Goal: Find specific page/section: Find specific page/section

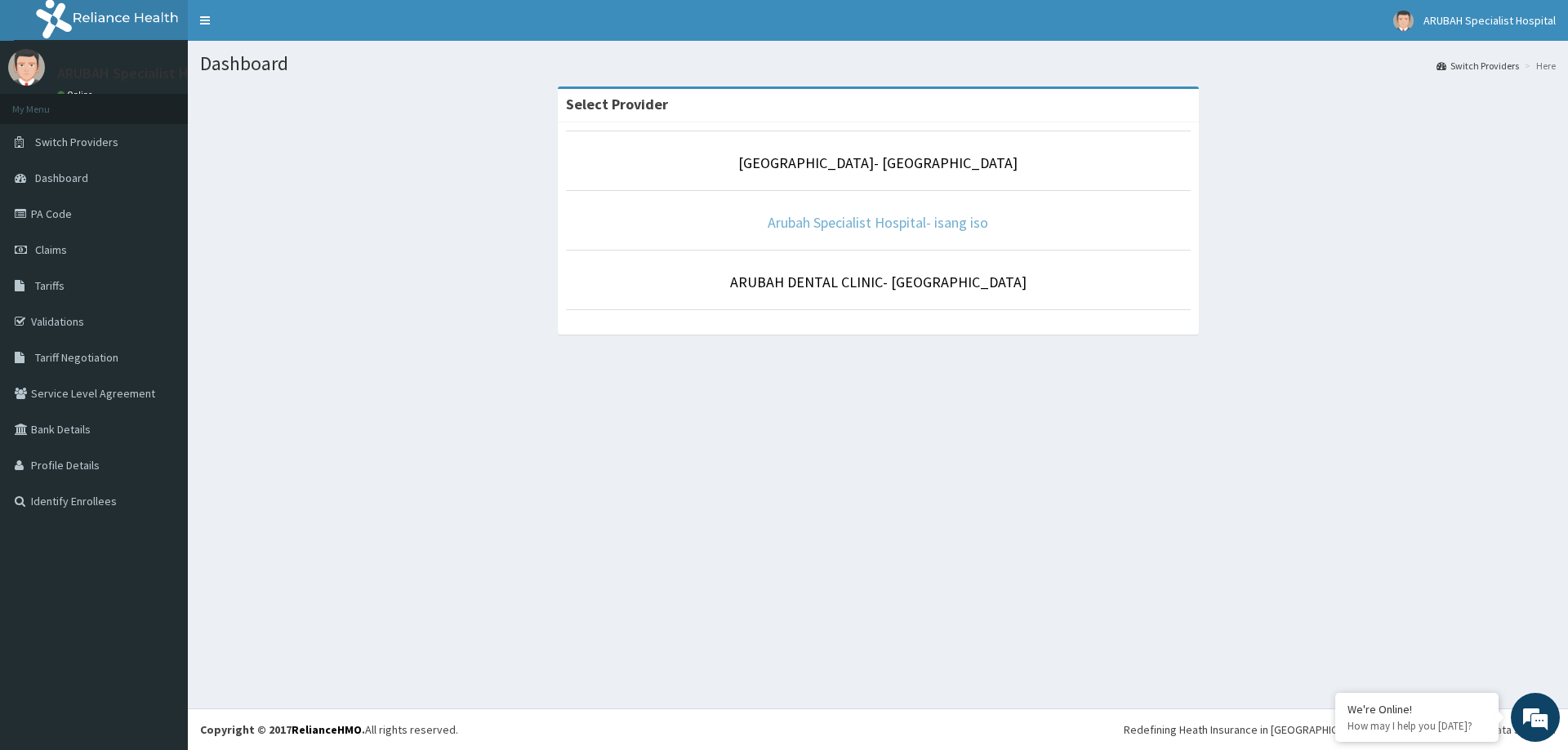
click at [887, 230] on link "Arubah Specialist Hospital- isang iso" at bounding box center [877, 222] width 221 height 19
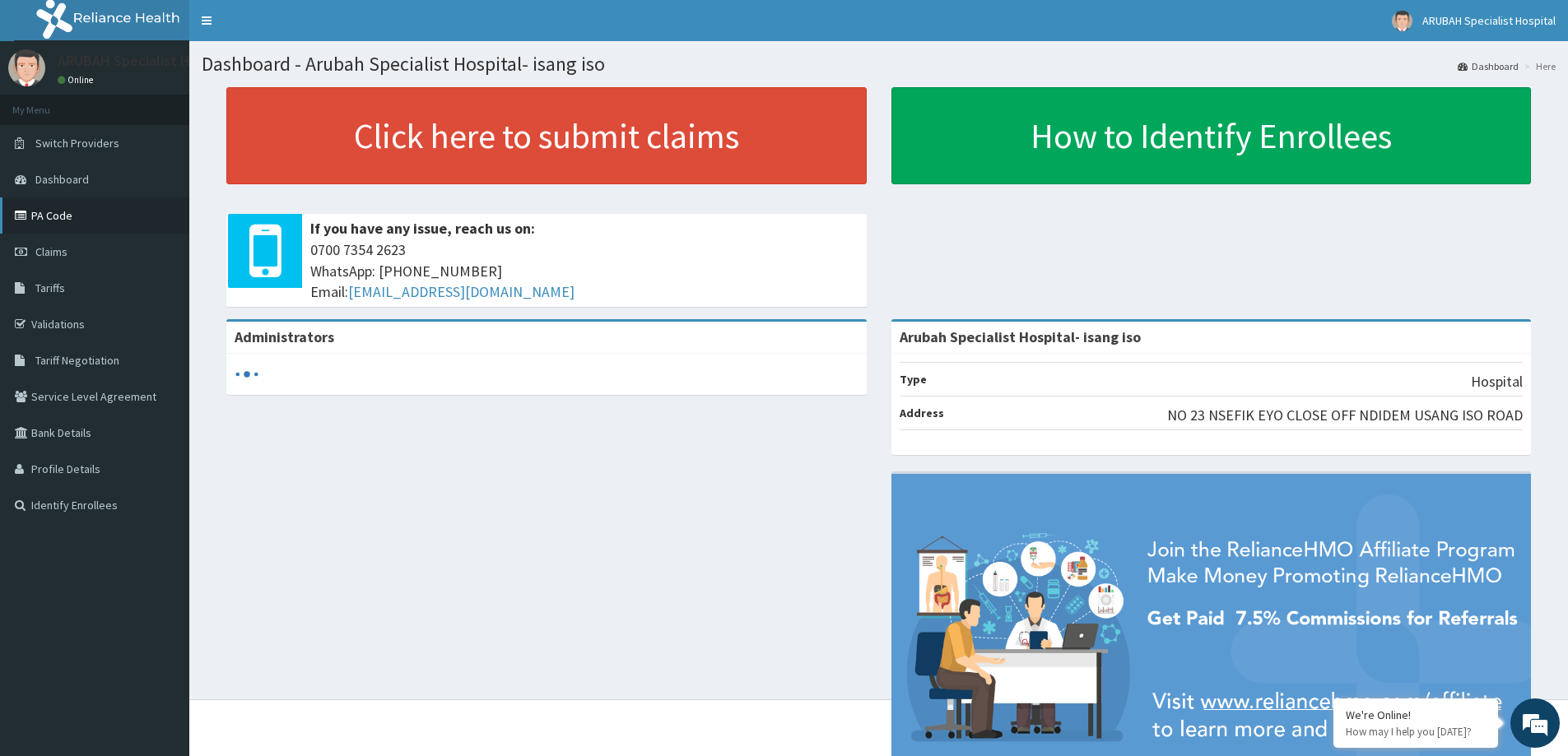
click at [66, 216] on link "PA Code" at bounding box center [94, 216] width 190 height 36
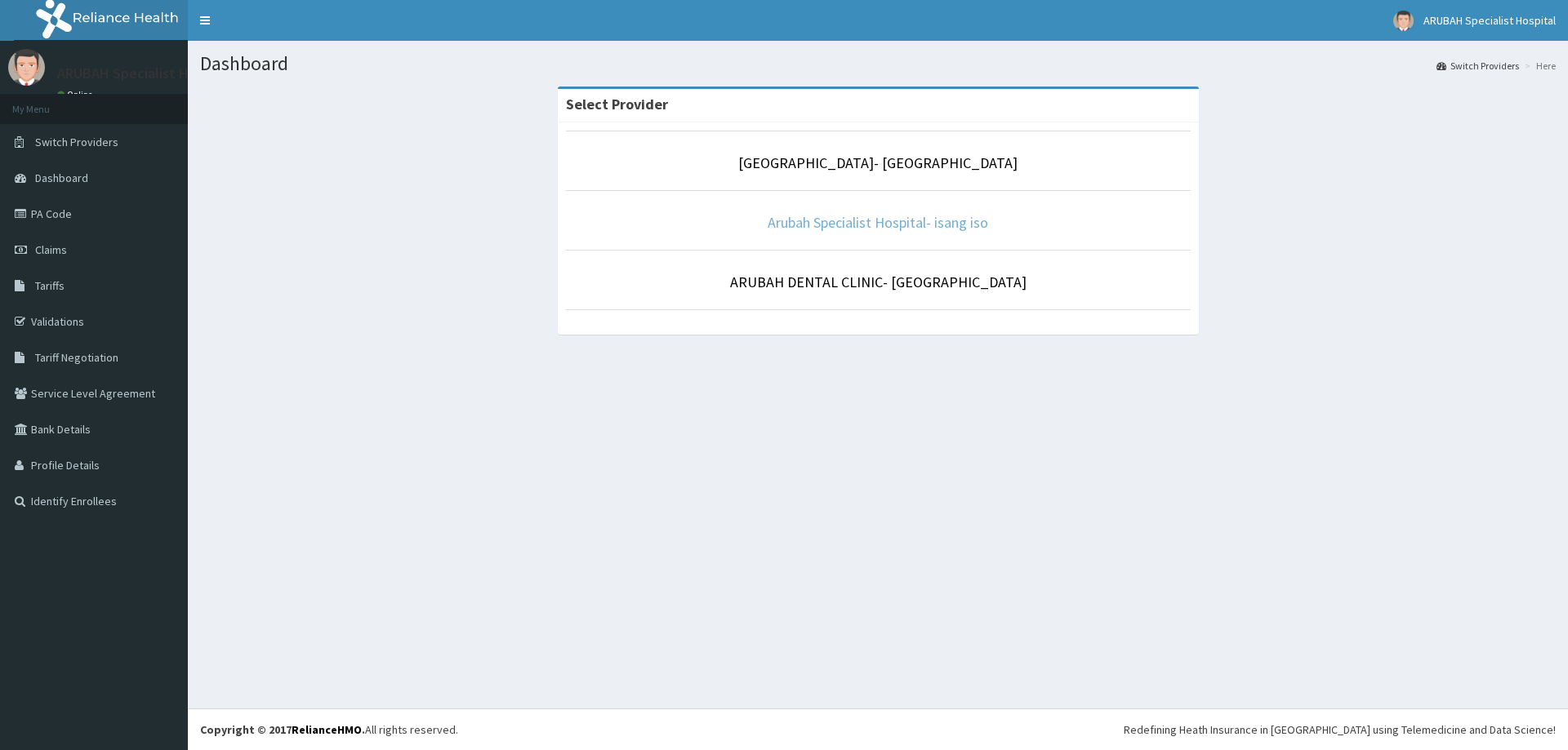
click at [886, 228] on link "Arubah Specialist Hospital- isang iso" at bounding box center [877, 222] width 221 height 19
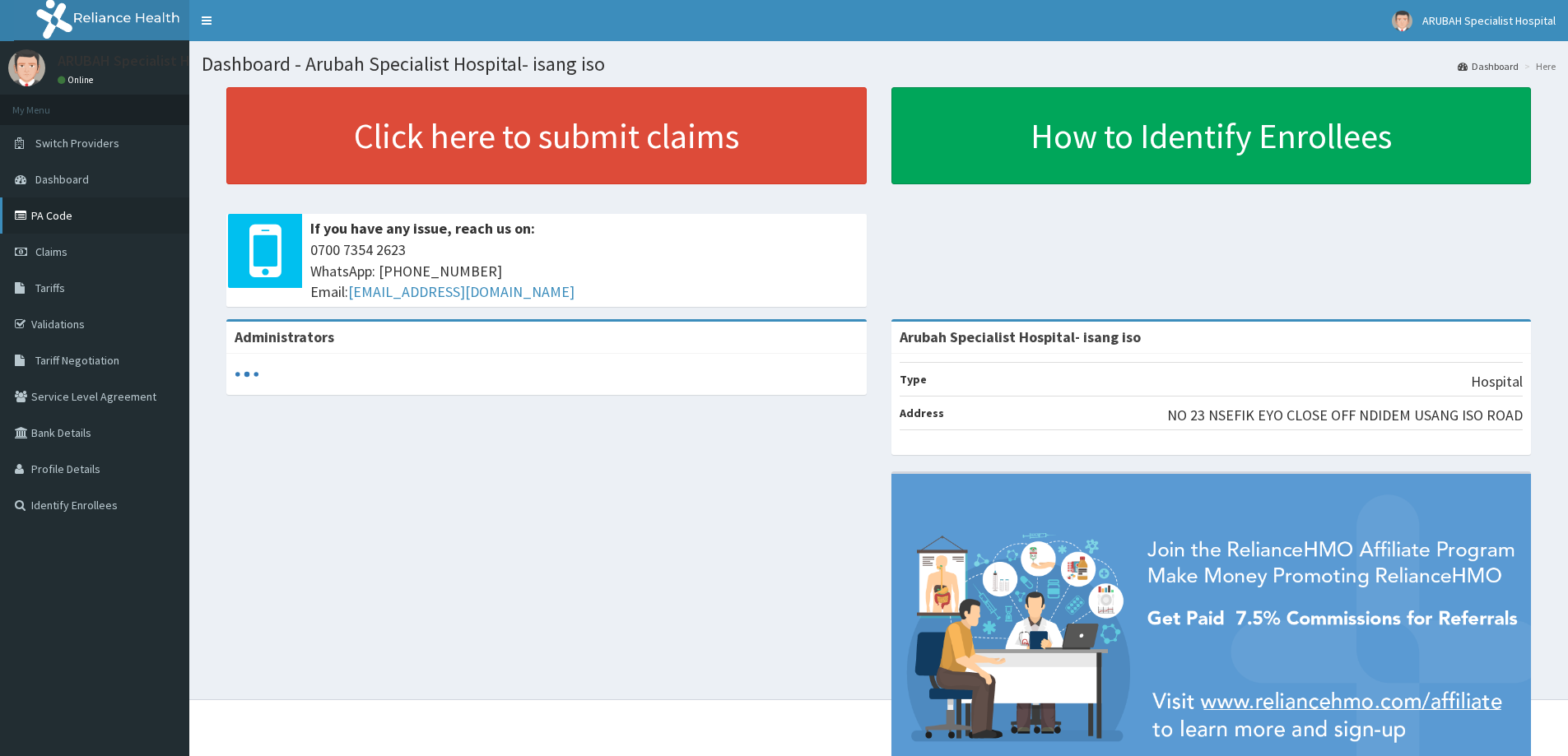
click at [70, 225] on link "PA Code" at bounding box center [94, 216] width 190 height 36
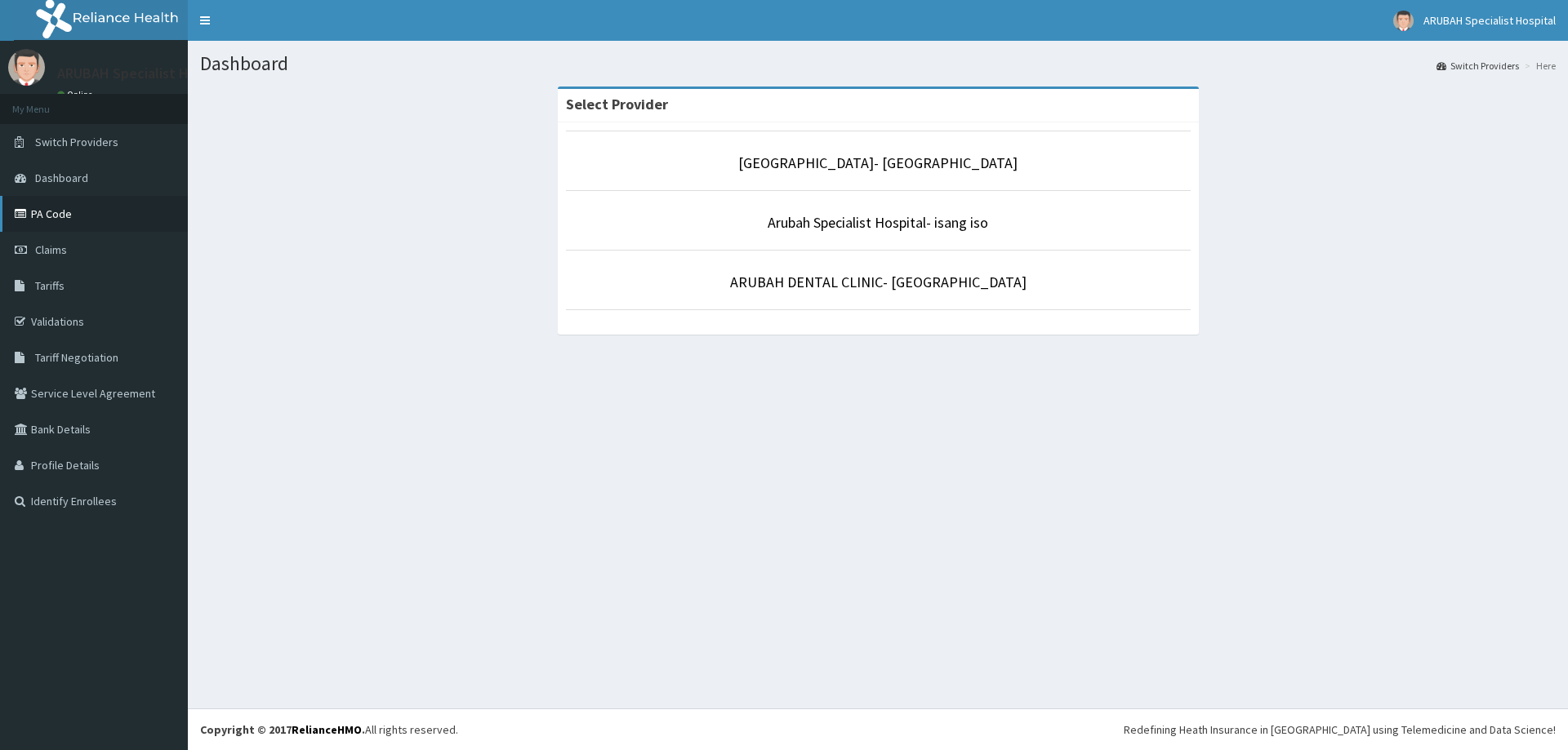
click at [71, 215] on link "PA Code" at bounding box center [94, 214] width 188 height 36
